Goal: Task Accomplishment & Management: Use online tool/utility

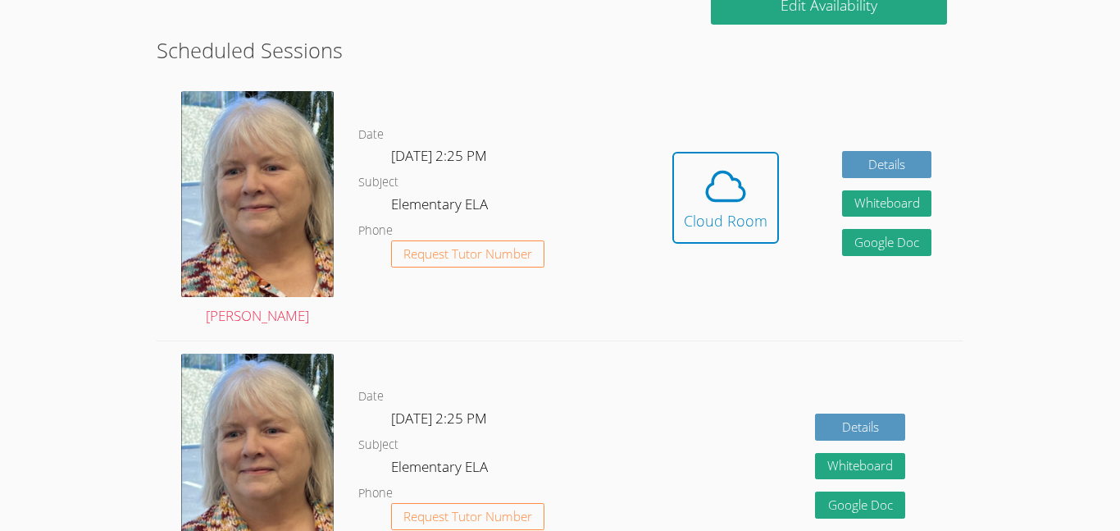
scroll to position [432, 0]
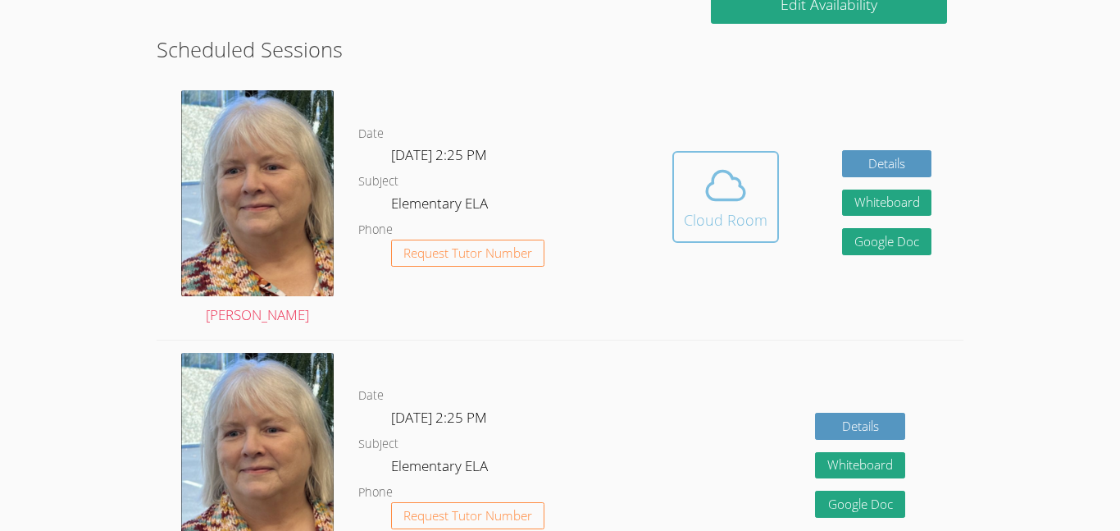
click at [690, 233] on button "Cloud Room" at bounding box center [726, 197] width 107 height 92
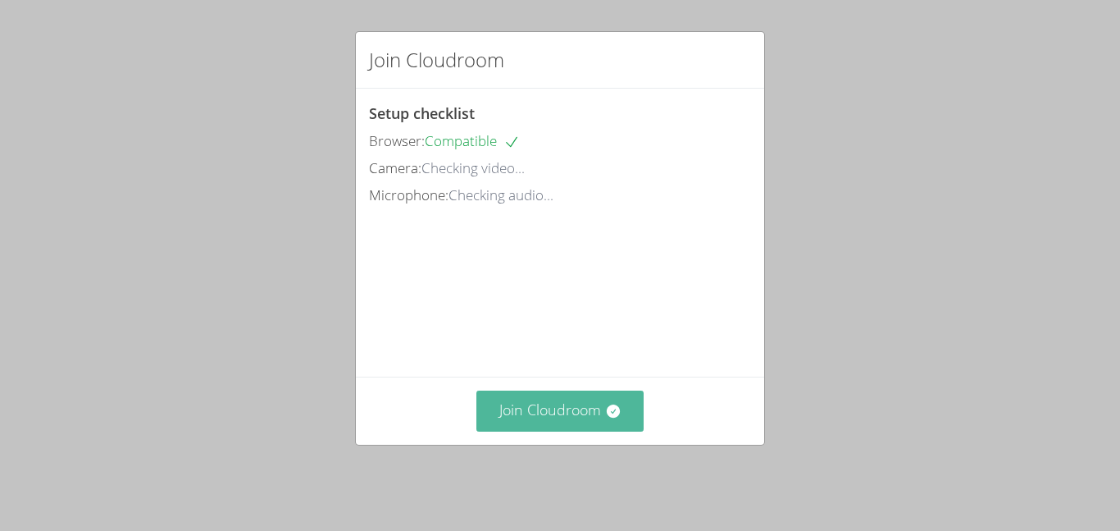
click at [571, 400] on button "Join Cloudroom" at bounding box center [561, 410] width 168 height 40
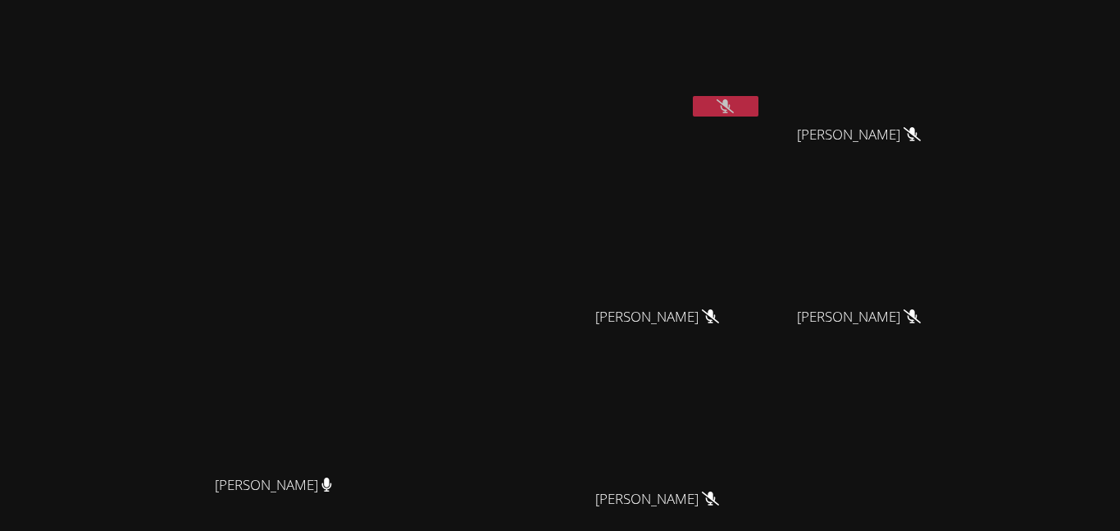
click at [734, 107] on icon at bounding box center [725, 106] width 17 height 14
click at [734, 108] on icon at bounding box center [725, 106] width 17 height 14
click at [734, 102] on icon at bounding box center [725, 106] width 17 height 14
click at [921, 136] on icon at bounding box center [912, 134] width 17 height 14
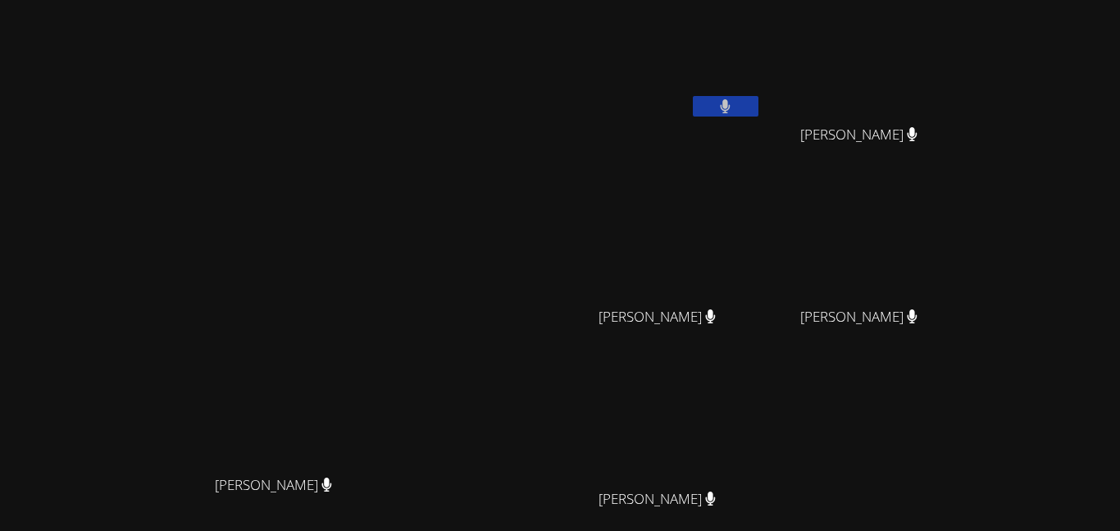
click at [762, 466] on video at bounding box center [664, 426] width 195 height 110
click at [964, 453] on div "[PERSON_NAME] [PERSON_NAME] Wenxi [PERSON_NAME] Fan [PERSON_NAME] Fan [PERSON_N…" at bounding box center [765, 277] width 397 height 540
click at [964, 453] on div "Leon Ortiz Wenxi Xie Wenxi Xie Josephine Fan Josephine Fan Husna Saleh Husna Sa…" at bounding box center [765, 277] width 397 height 540
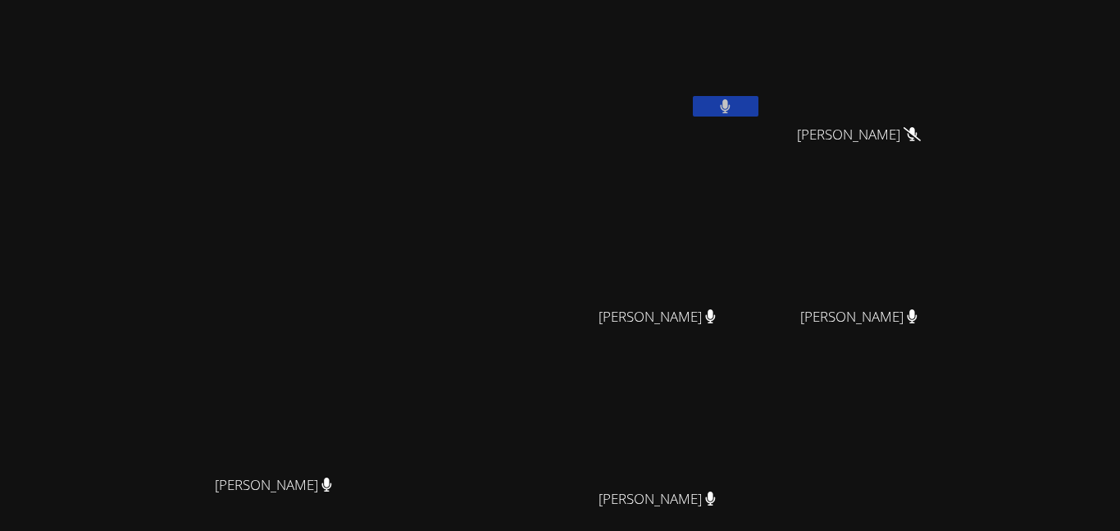
click at [964, 453] on div "Leon Ortiz Wenxi Xie Wenxi Xie Josephine Fan Josephine Fan Husna Saleh Husna Sa…" at bounding box center [765, 277] width 397 height 540
click at [942, 344] on div "Husna Saleh" at bounding box center [866, 332] width 195 height 66
click at [759, 96] on button at bounding box center [726, 106] width 66 height 21
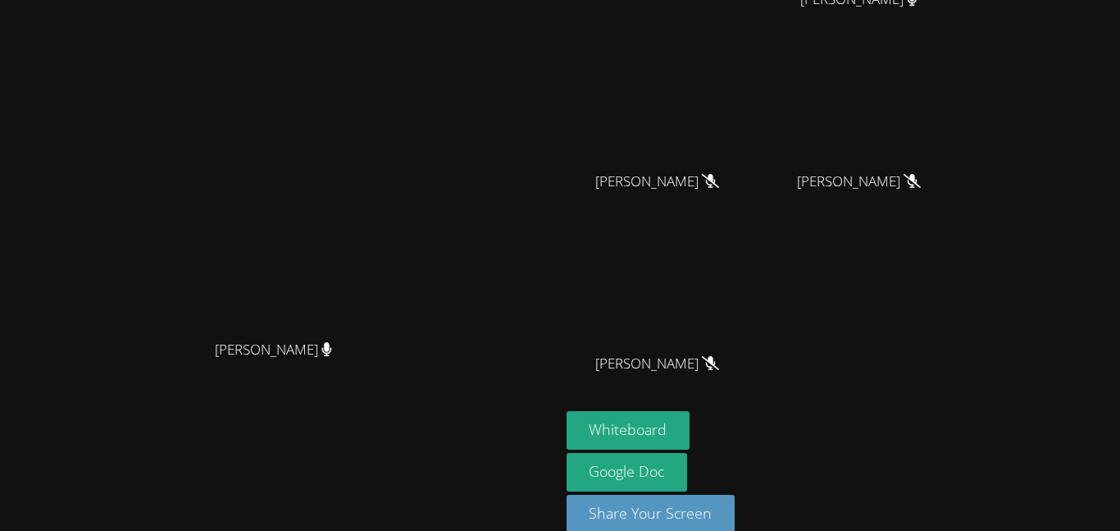
scroll to position [161, 0]
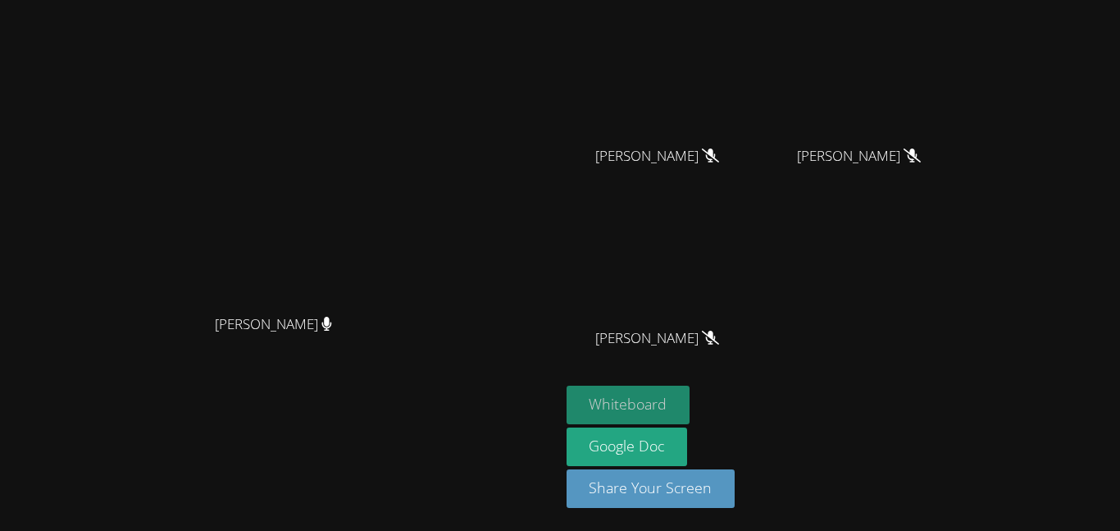
click at [691, 407] on button "Whiteboard" at bounding box center [629, 404] width 124 height 39
click at [691, 391] on button "Whiteboard" at bounding box center [629, 404] width 124 height 39
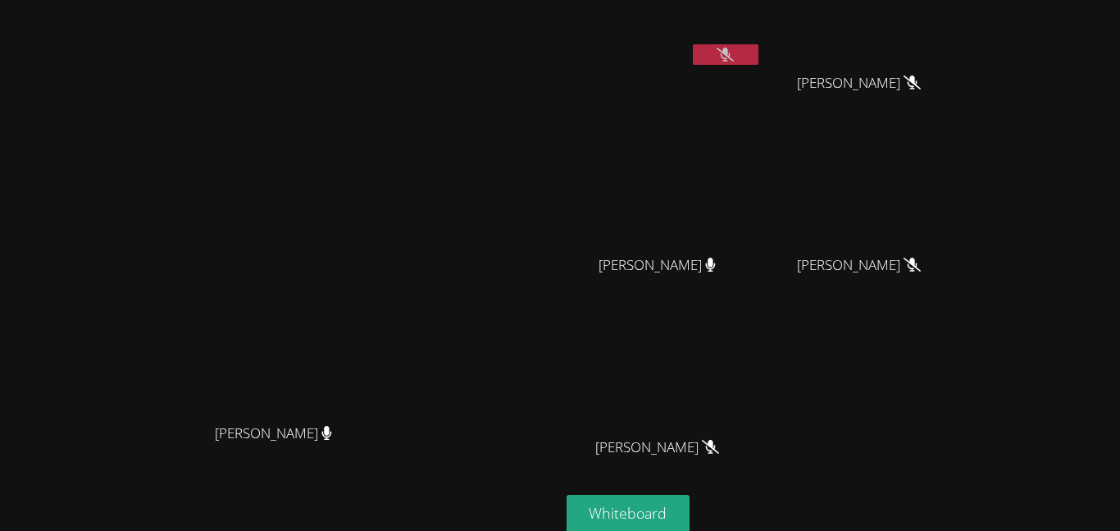
scroll to position [0, 0]
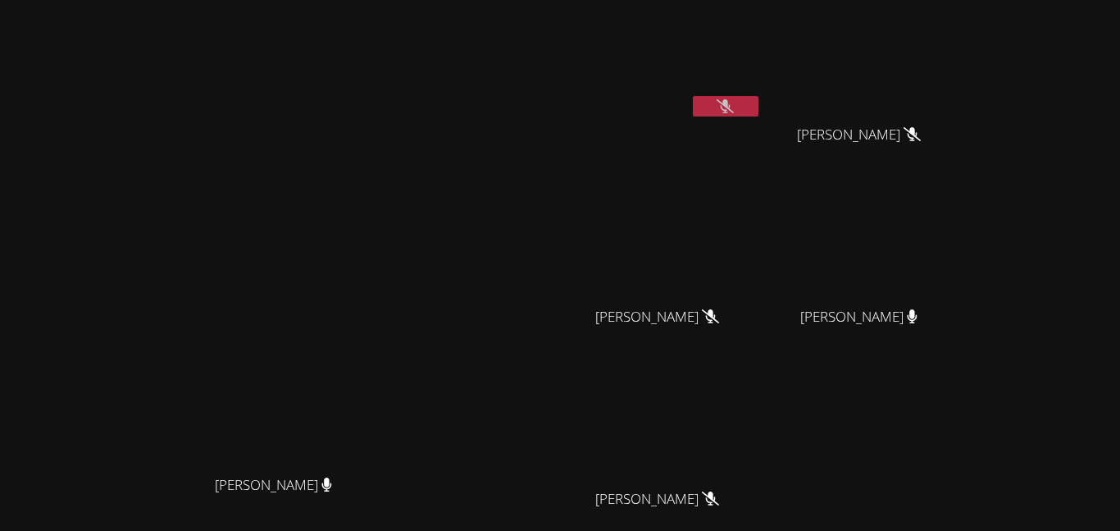
click at [759, 103] on button at bounding box center [726, 106] width 66 height 21
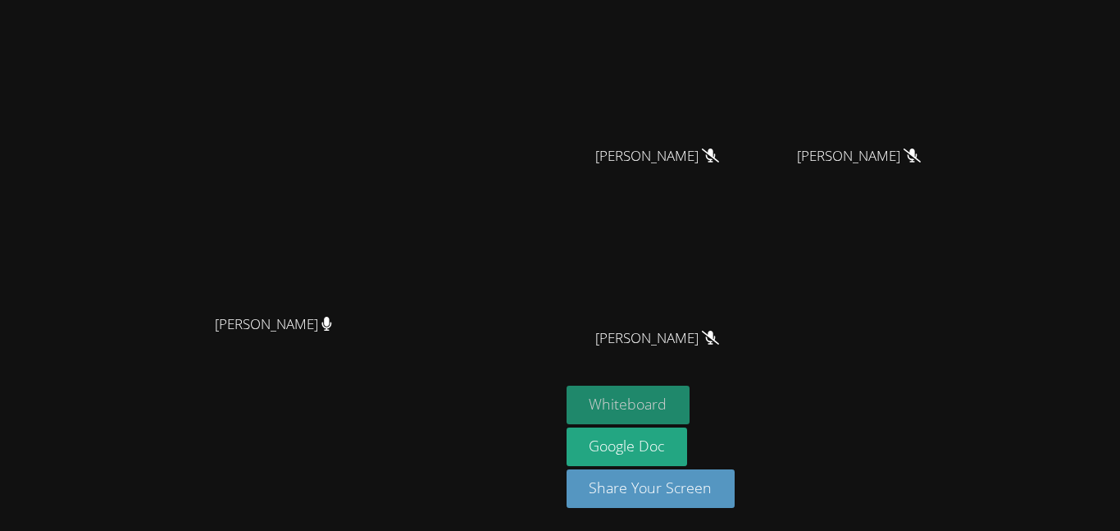
click at [691, 391] on button "Whiteboard" at bounding box center [629, 404] width 124 height 39
click at [691, 392] on button "Whiteboard" at bounding box center [629, 404] width 124 height 39
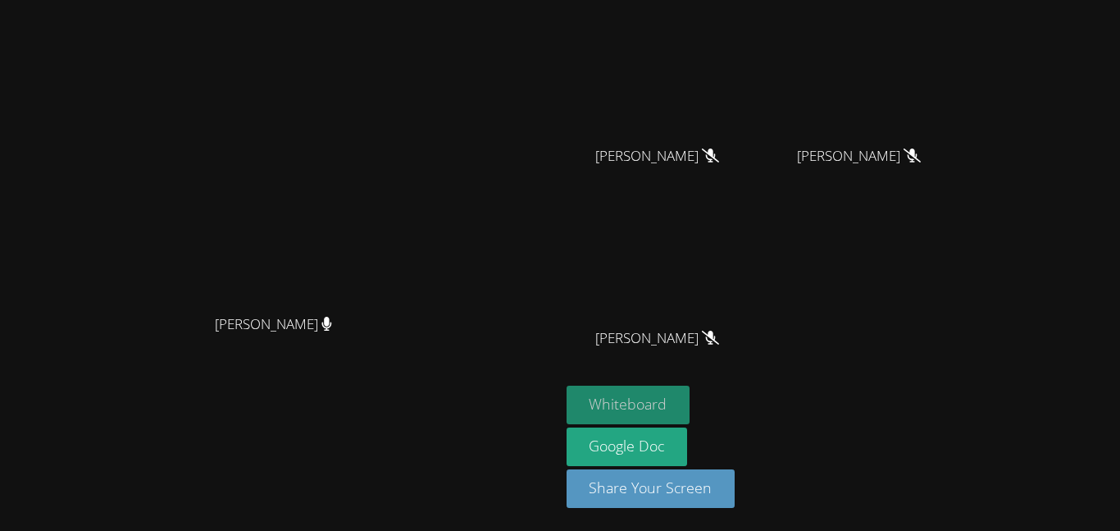
click at [691, 392] on button "Whiteboard" at bounding box center [629, 404] width 124 height 39
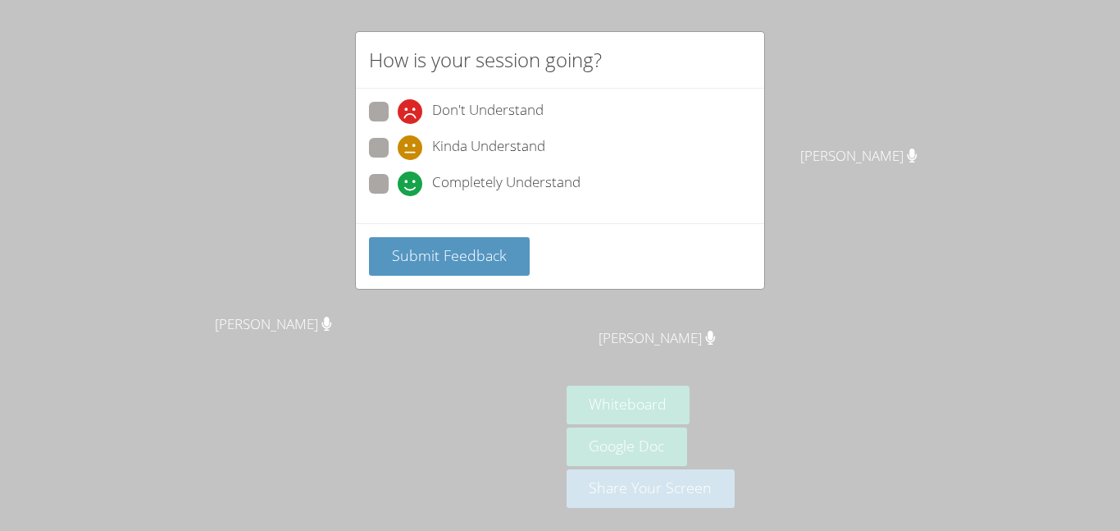
click at [57, 116] on div "How is your session going? Don't Understand Kinda Understand Completely Underst…" at bounding box center [560, 265] width 1120 height 531
click at [445, 237] on div "Submit Feedback" at bounding box center [560, 256] width 382 height 39
click at [440, 244] on button "Submit Feedback" at bounding box center [449, 256] width 161 height 39
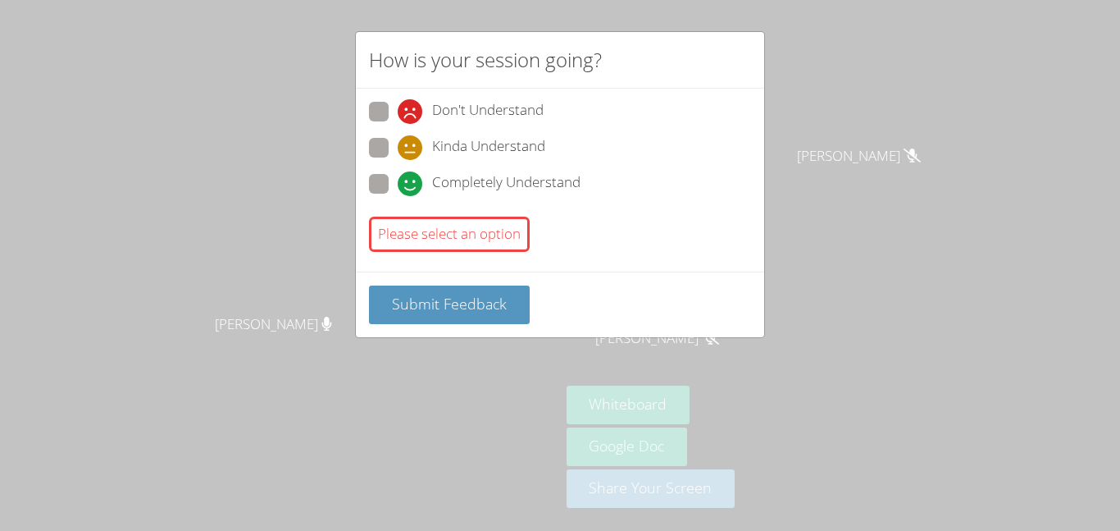
click at [398, 160] on span at bounding box center [398, 160] width 0 height 0
click at [398, 148] on input "Kinda Understand" at bounding box center [405, 145] width 14 height 14
radio input "true"
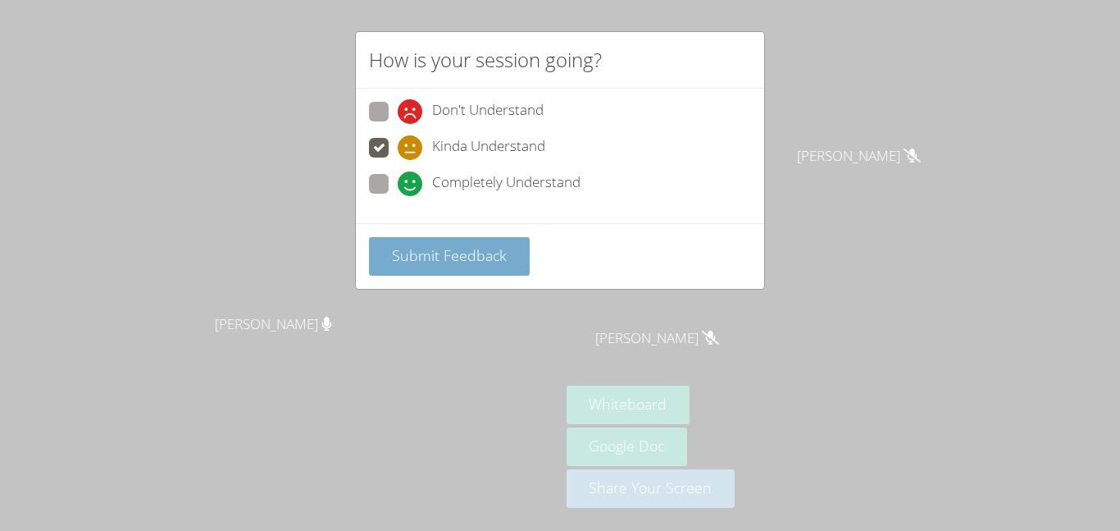
click at [440, 237] on button "Submit Feedback" at bounding box center [449, 256] width 161 height 39
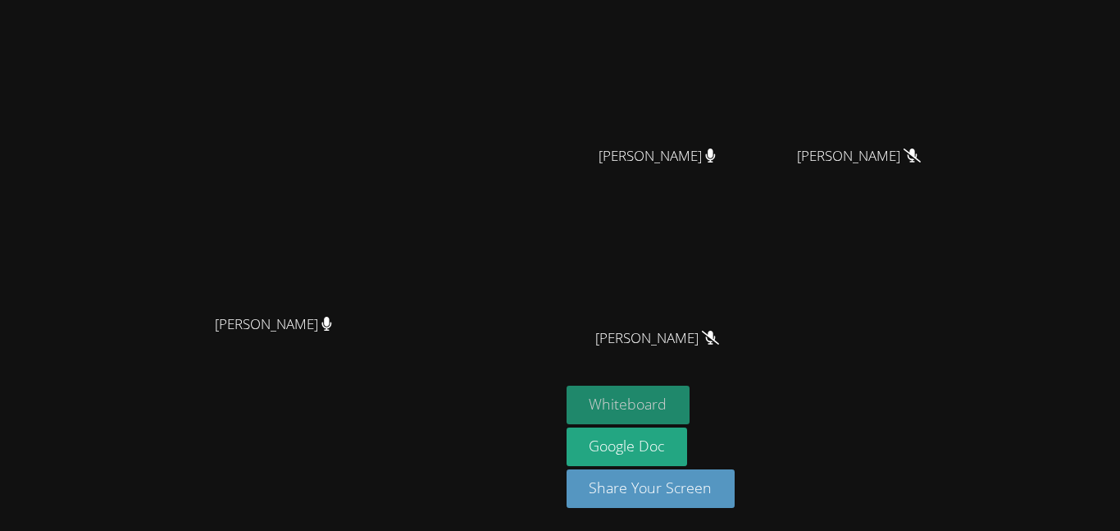
click at [691, 410] on button "Whiteboard" at bounding box center [629, 404] width 124 height 39
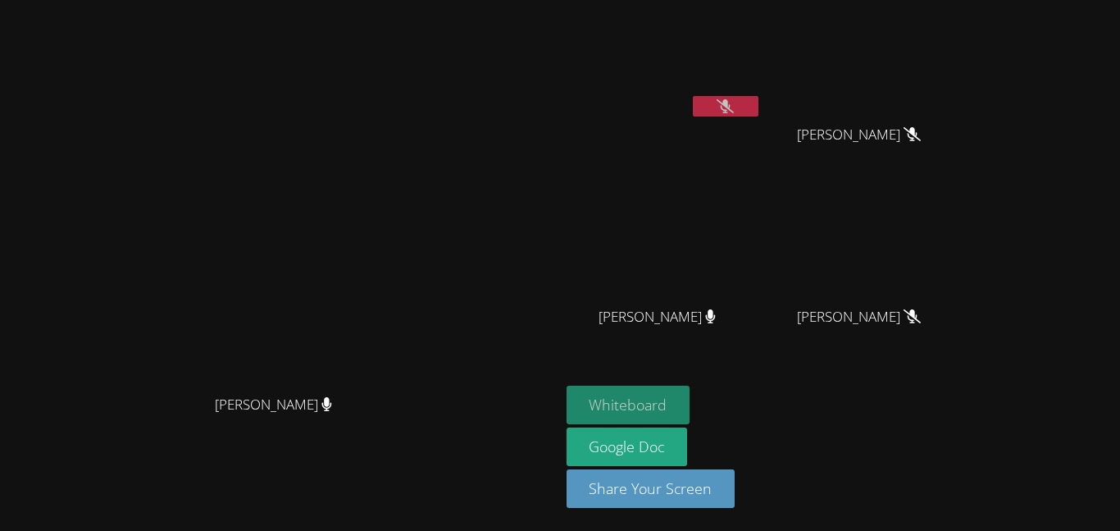
scroll to position [0, 0]
